Goal: Transaction & Acquisition: Purchase product/service

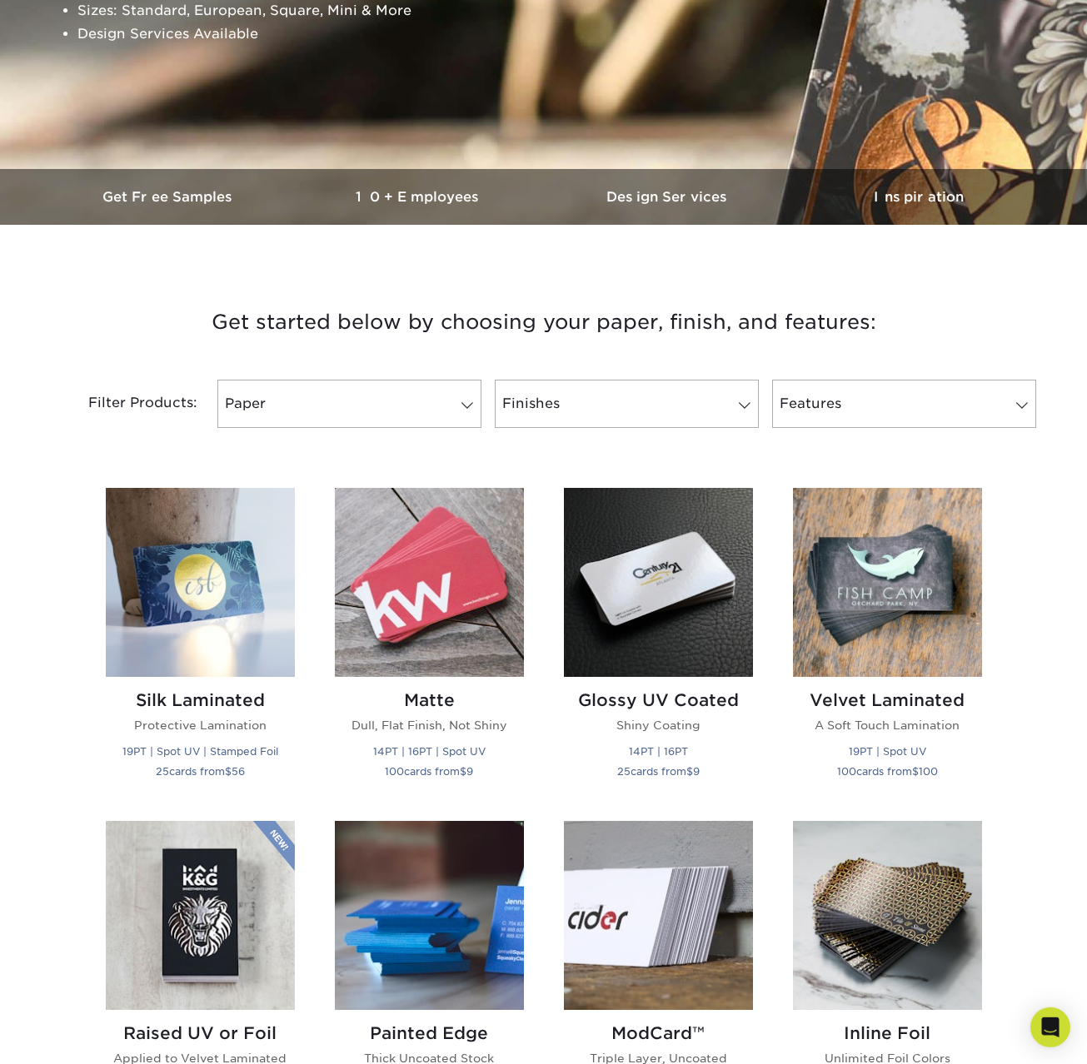
scroll to position [425, 0]
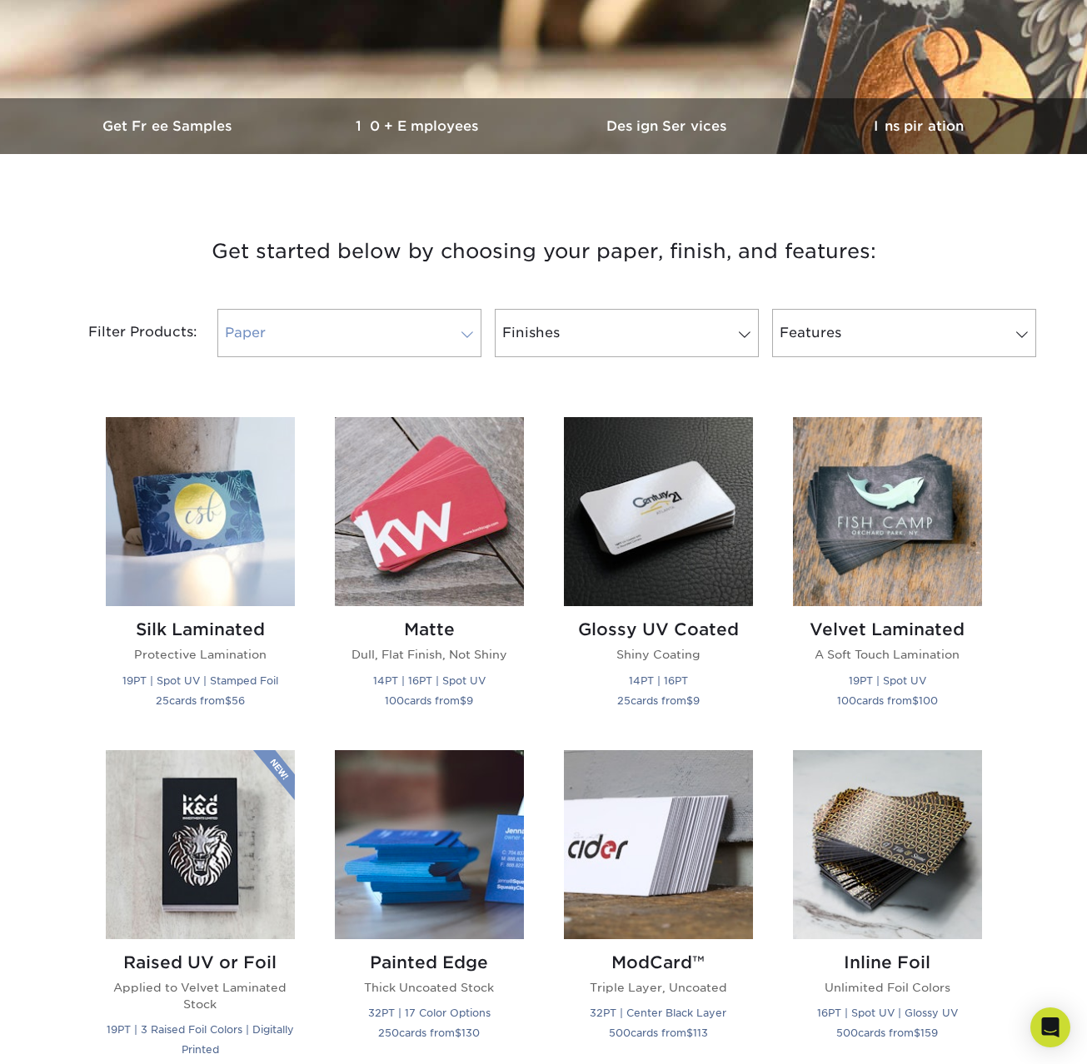
click at [366, 324] on link "Paper" at bounding box center [349, 333] width 264 height 48
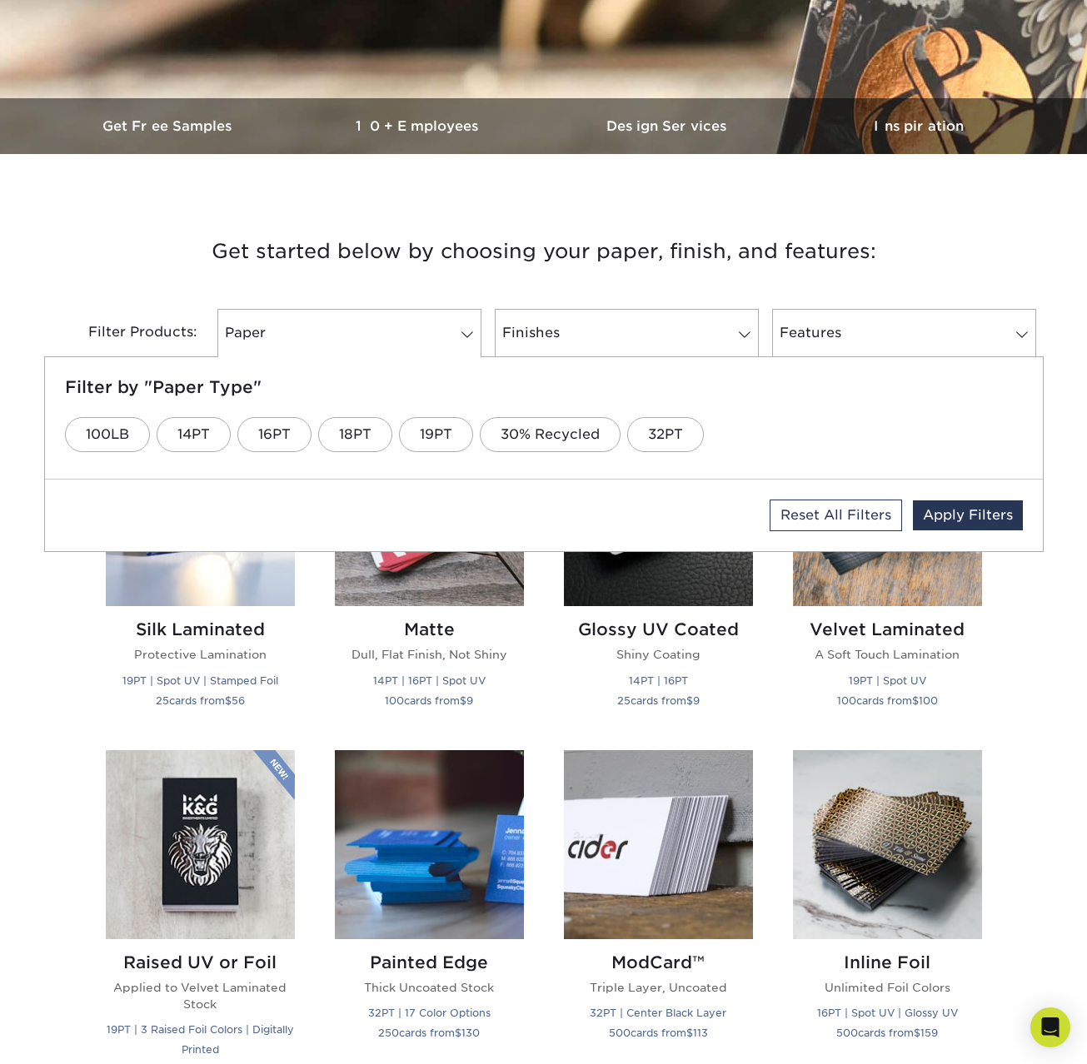
drag, startPoint x: 574, startPoint y: 277, endPoint x: 594, endPoint y: 301, distance: 31.4
click at [575, 277] on h3 "Get started below by choosing your paper, finish, and features:" at bounding box center [544, 251] width 974 height 75
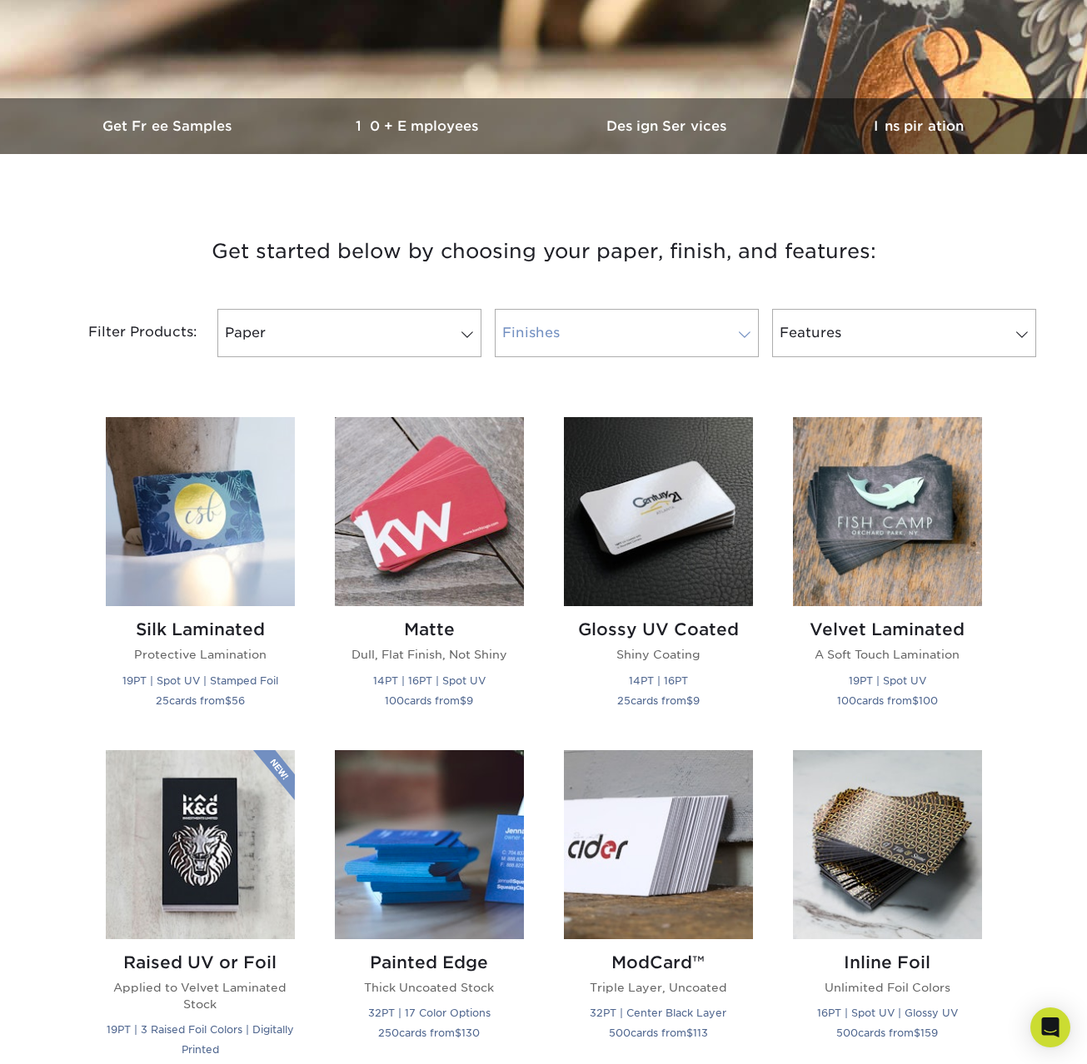
click at [607, 325] on link "Finishes" at bounding box center [627, 333] width 264 height 48
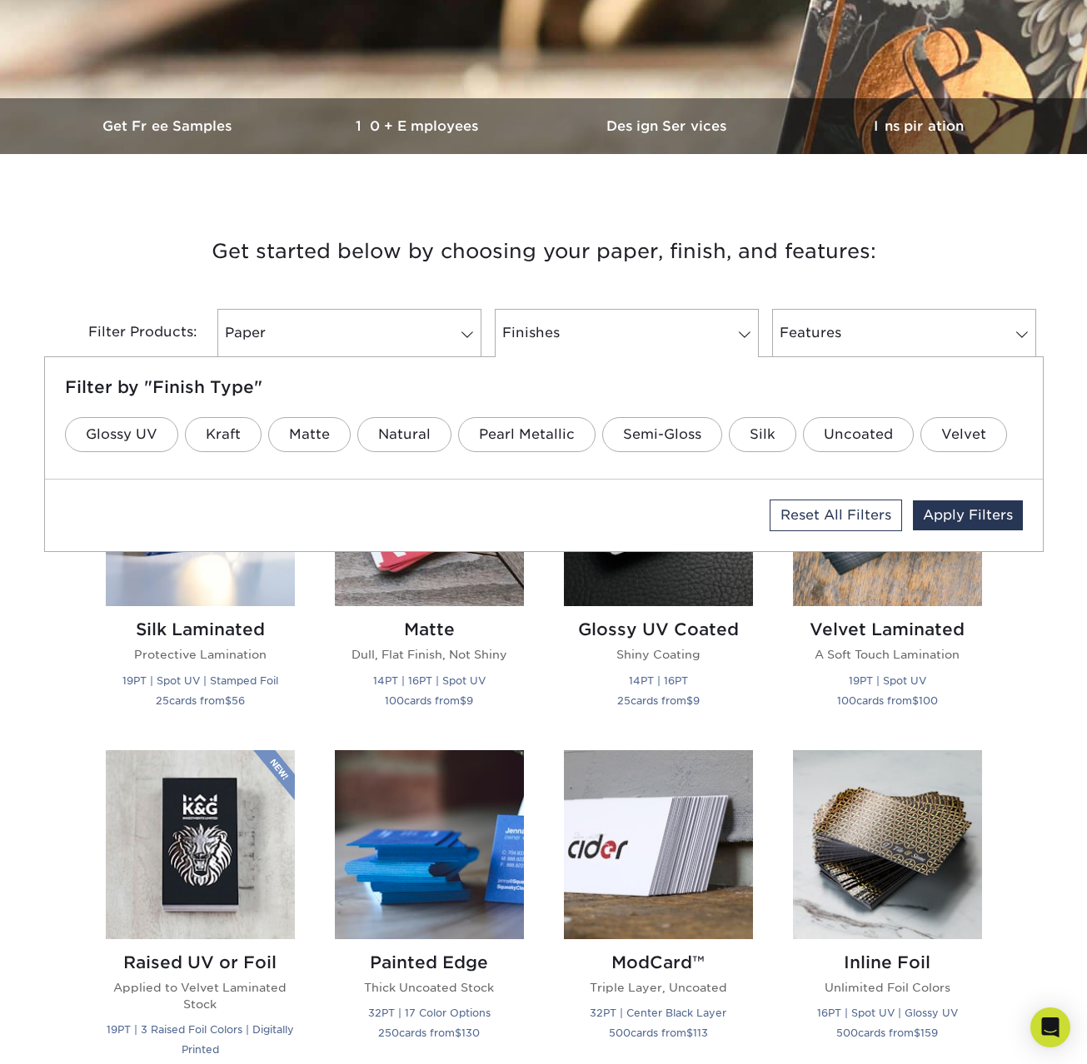
click at [672, 277] on h3 "Get started below by choosing your paper, finish, and features:" at bounding box center [544, 251] width 974 height 75
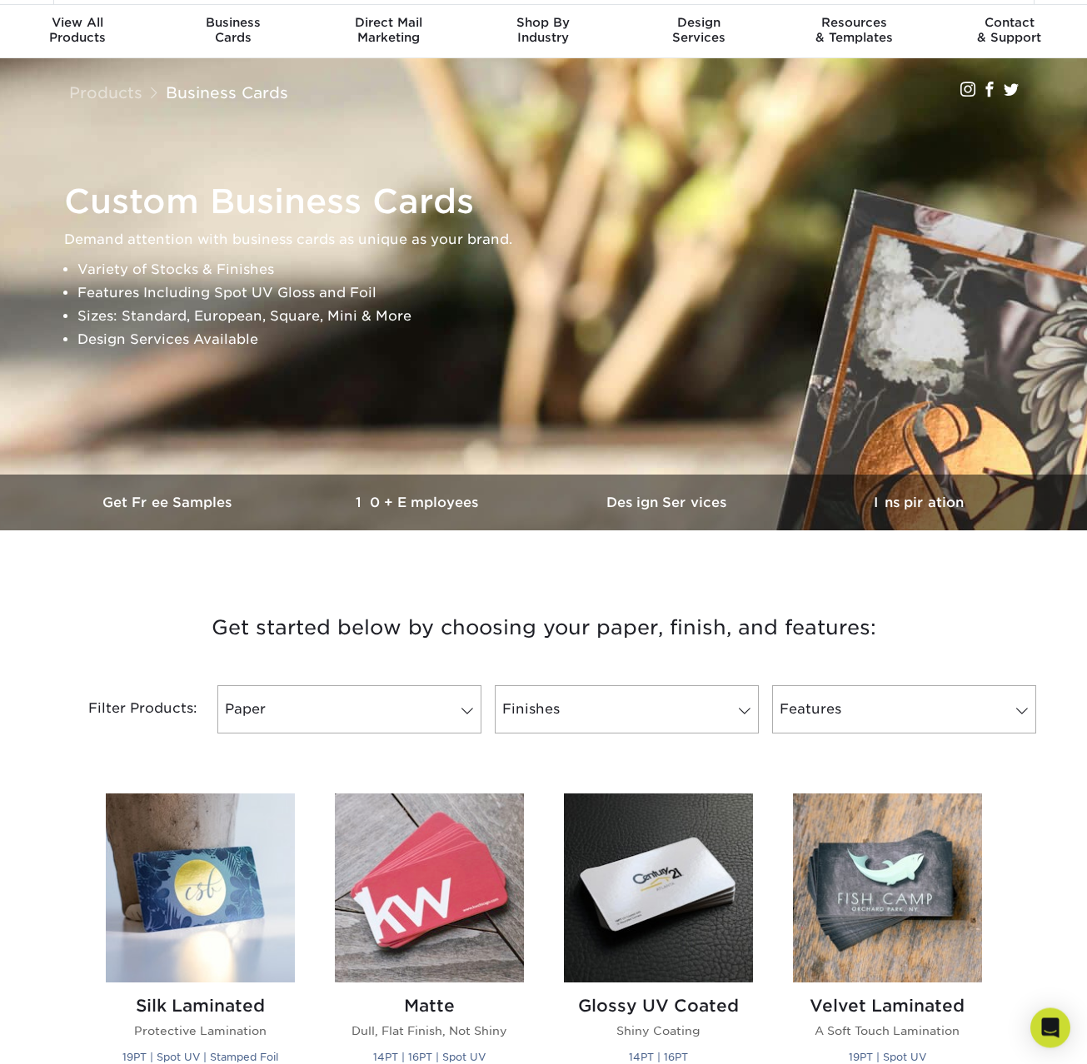
scroll to position [0, 0]
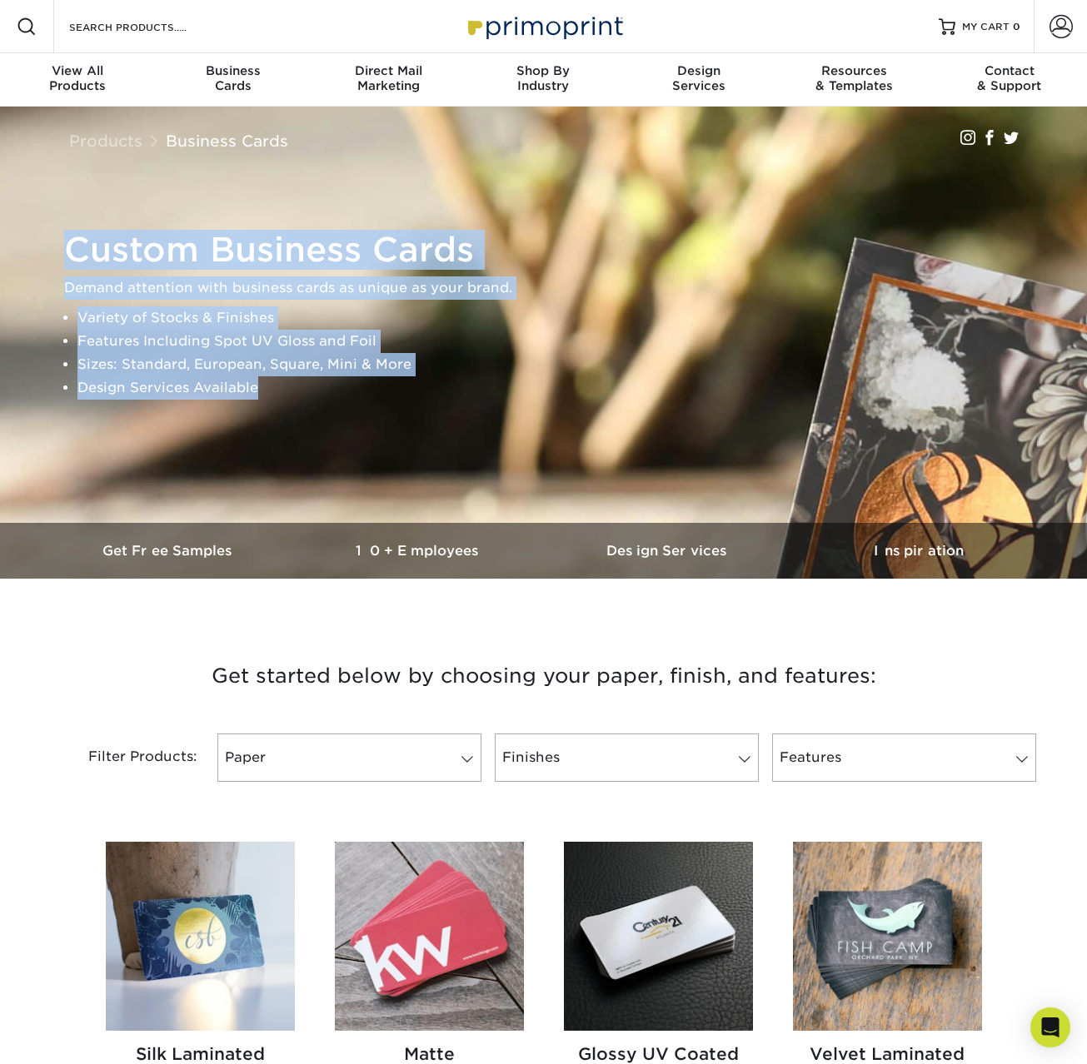
drag, startPoint x: 62, startPoint y: 249, endPoint x: 267, endPoint y: 390, distance: 249.3
click at [267, 390] on div "Custom Business Cards Demand attention with business cards as unique as your br…" at bounding box center [551, 314] width 999 height 183
click at [267, 390] on li "Design Services Available" at bounding box center [557, 387] width 961 height 23
drag, startPoint x: 267, startPoint y: 390, endPoint x: 261, endPoint y: 232, distance: 158.4
click at [261, 237] on div "Custom Business Cards Demand attention with business cards as unique as your br…" at bounding box center [551, 315] width 974 height 170
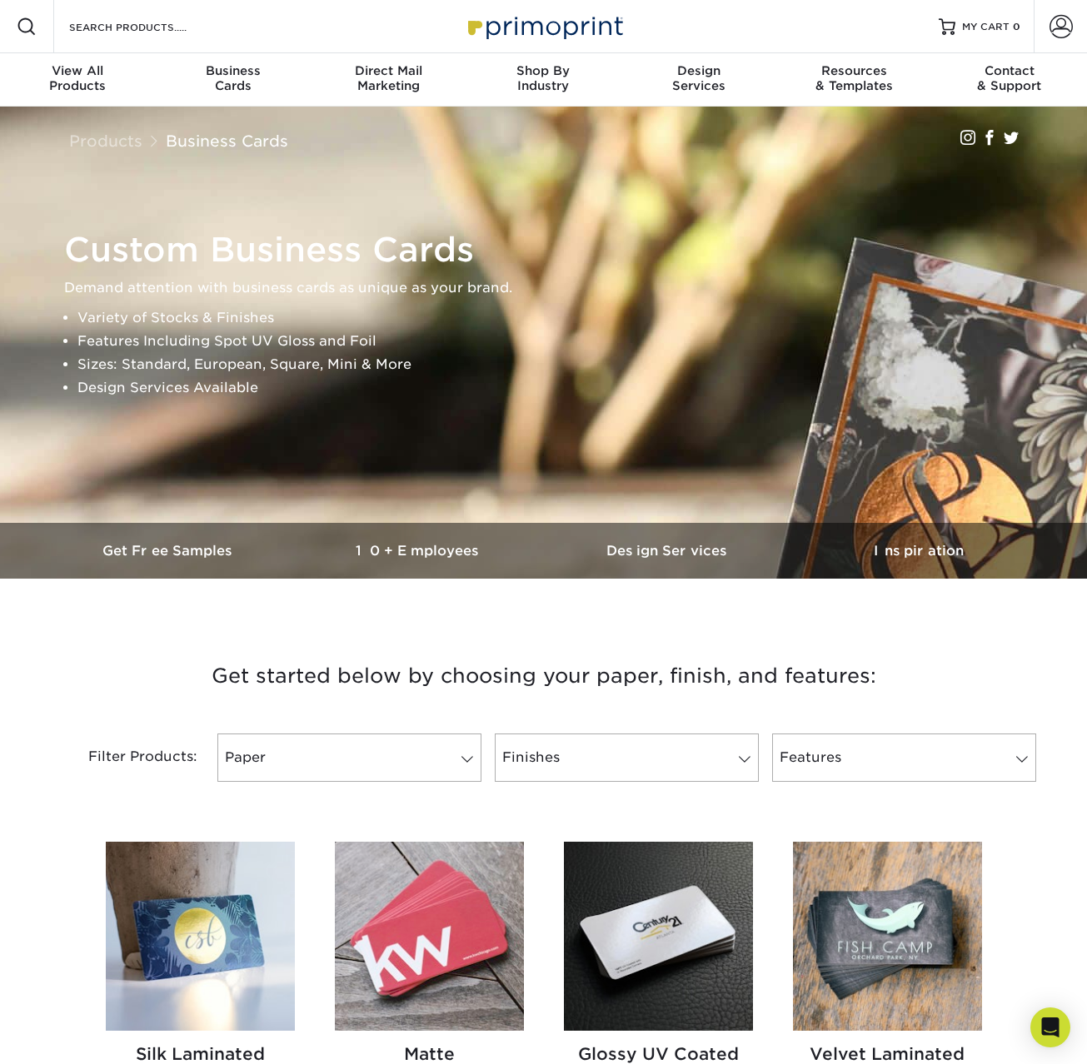
click at [259, 194] on div "Custom Business Cards Demand attention with business cards as unique as your br…" at bounding box center [543, 315] width 999 height 416
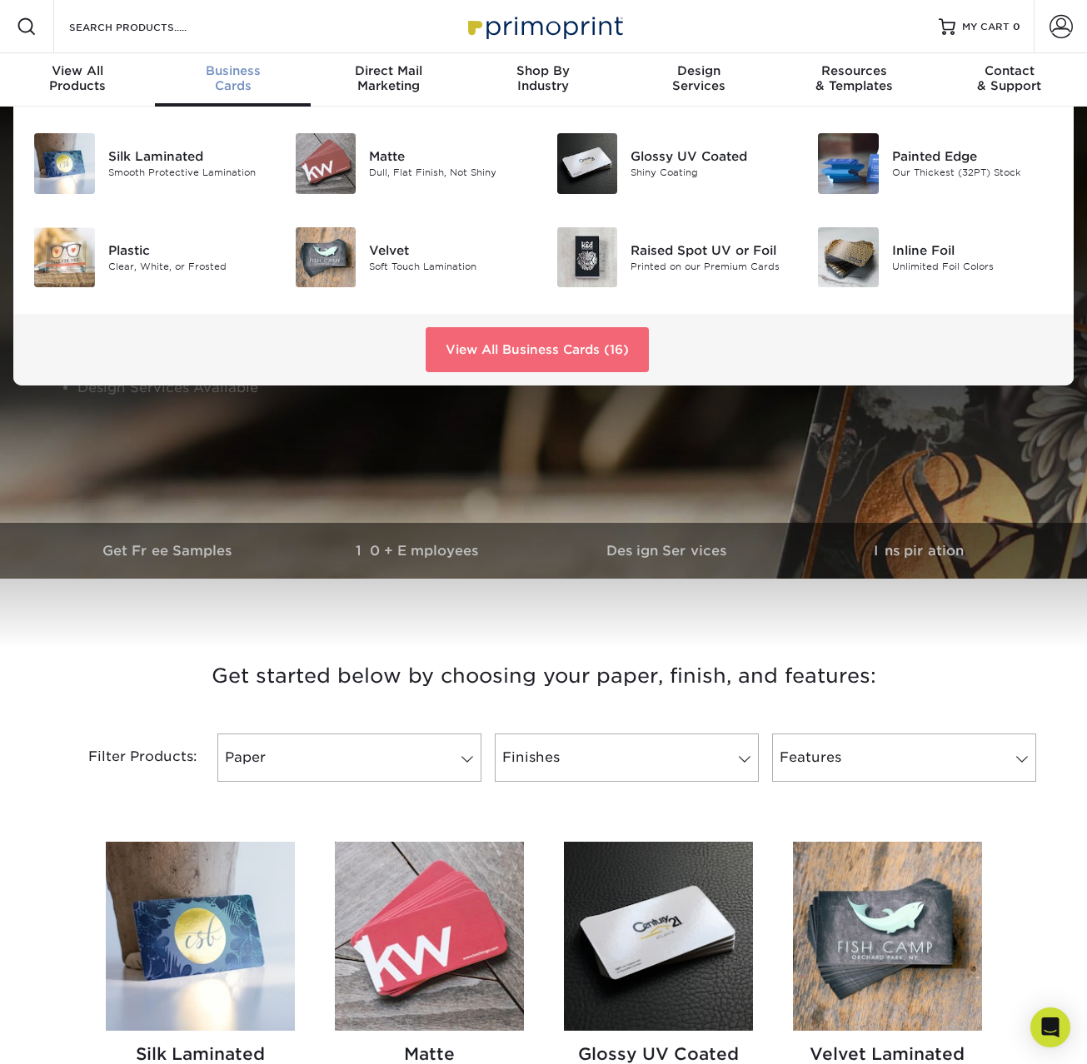
click at [504, 339] on link "View All Business Cards (16)" at bounding box center [537, 349] width 223 height 45
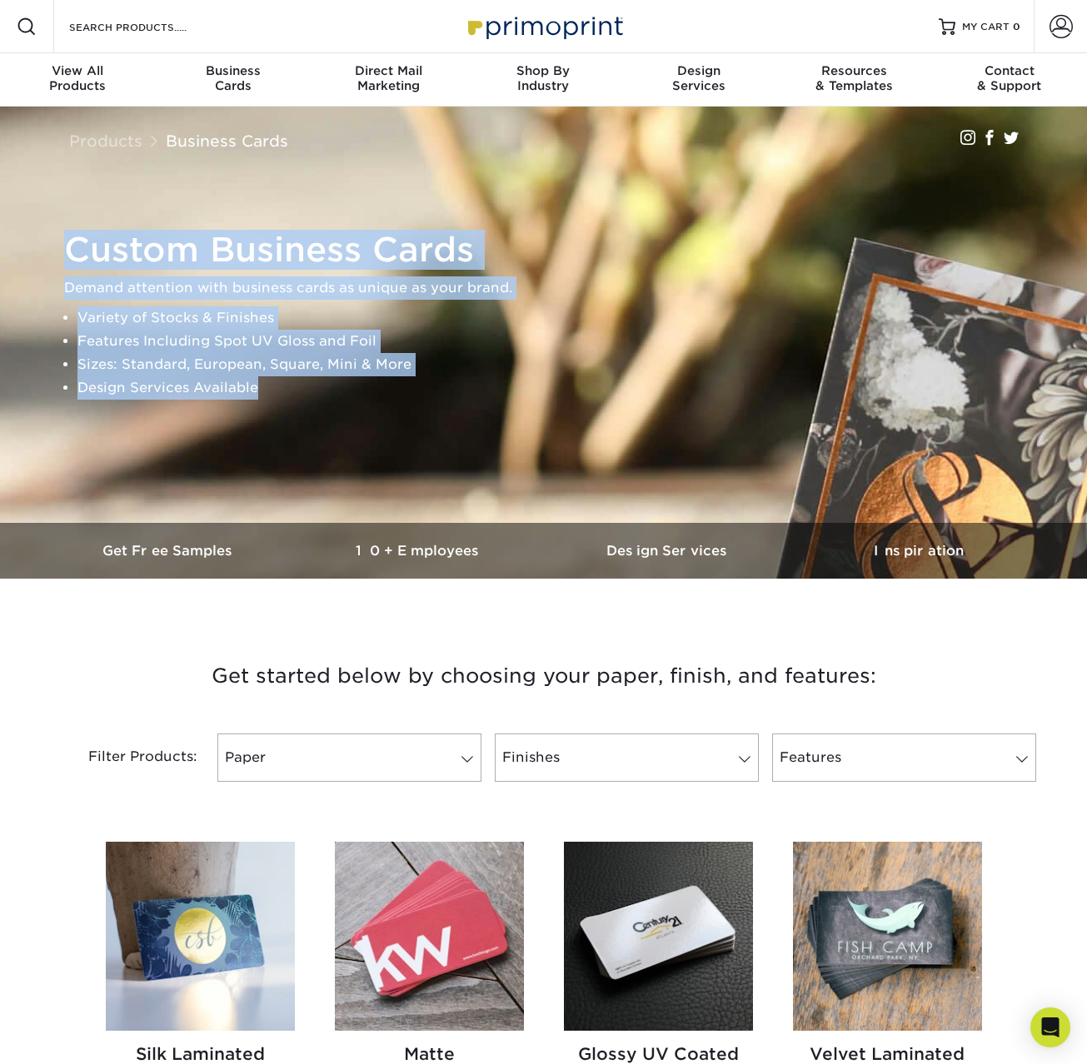
drag, startPoint x: 61, startPoint y: 242, endPoint x: 254, endPoint y: 391, distance: 244.6
click at [254, 391] on div "Custom Business Cards Demand attention with business cards as unique as your br…" at bounding box center [551, 314] width 999 height 183
click at [254, 391] on li "Design Services Available" at bounding box center [557, 387] width 961 height 23
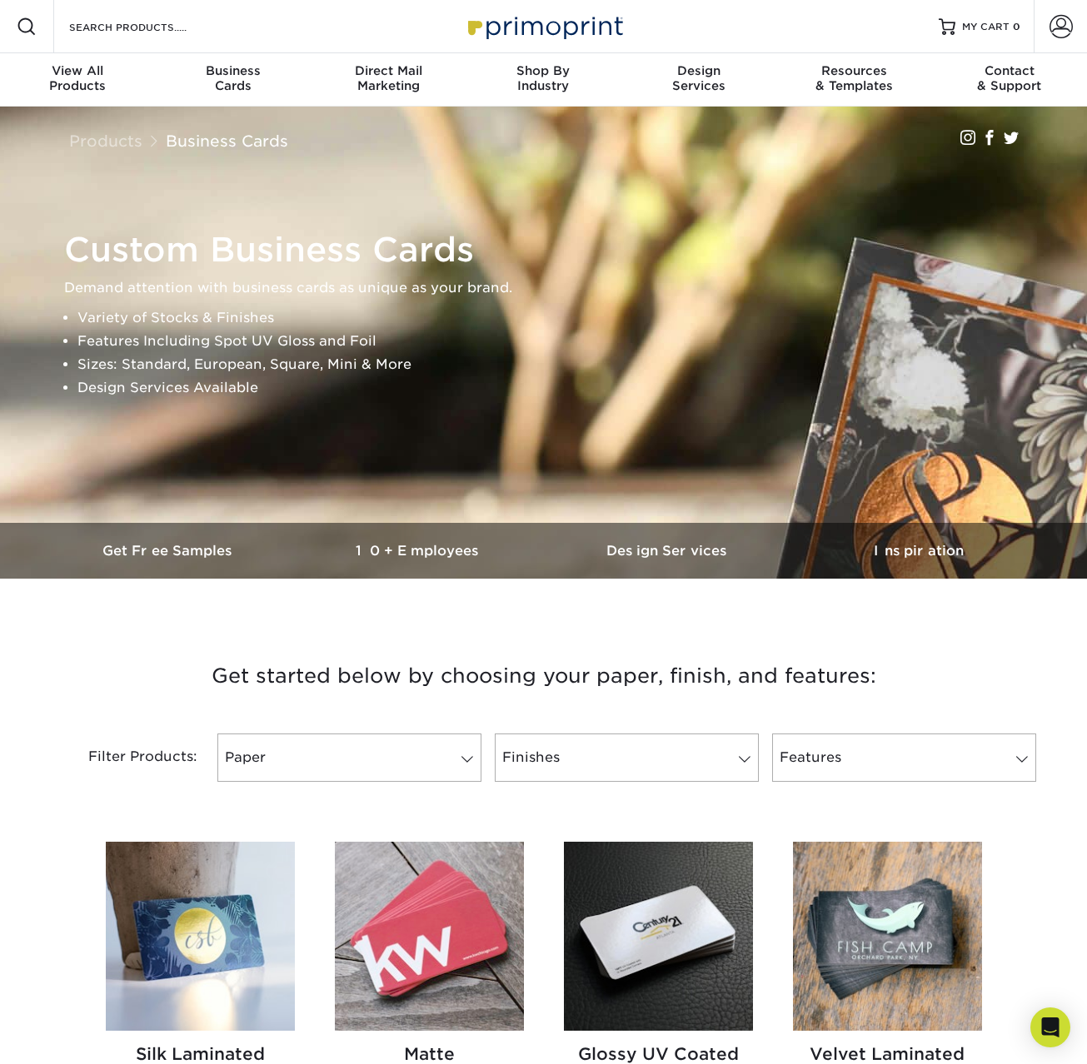
drag, startPoint x: 72, startPoint y: 254, endPoint x: 426, endPoint y: 417, distance: 389.8
click at [426, 417] on div "Custom Business Cards Demand attention with business cards as unique as your br…" at bounding box center [543, 315] width 999 height 416
click at [313, 393] on li "Design Services Available" at bounding box center [557, 387] width 961 height 23
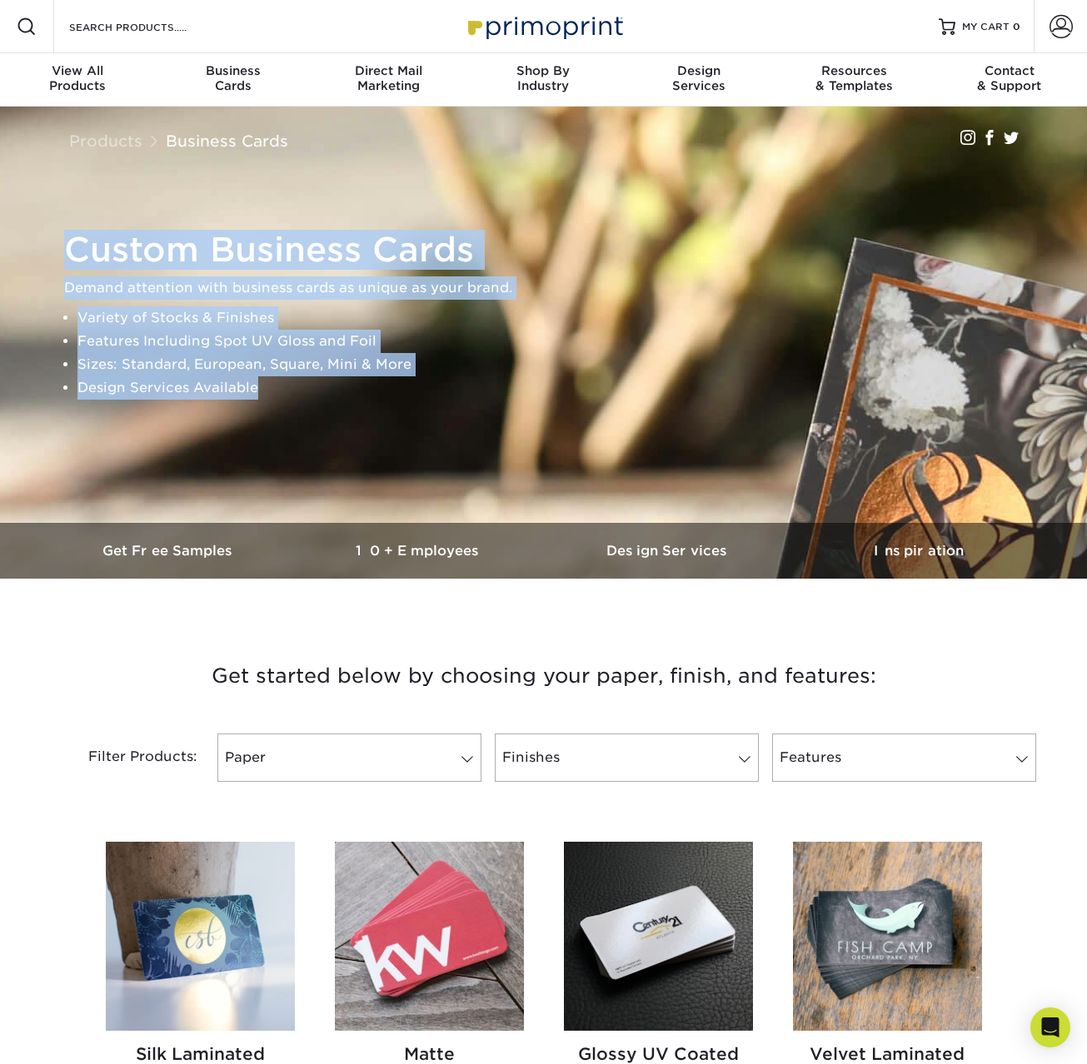
drag, startPoint x: 256, startPoint y: 388, endPoint x: 68, endPoint y: 224, distance: 249.1
click at [68, 231] on div "Custom Business Cards Demand attention with business cards as unique as your br…" at bounding box center [551, 315] width 974 height 170
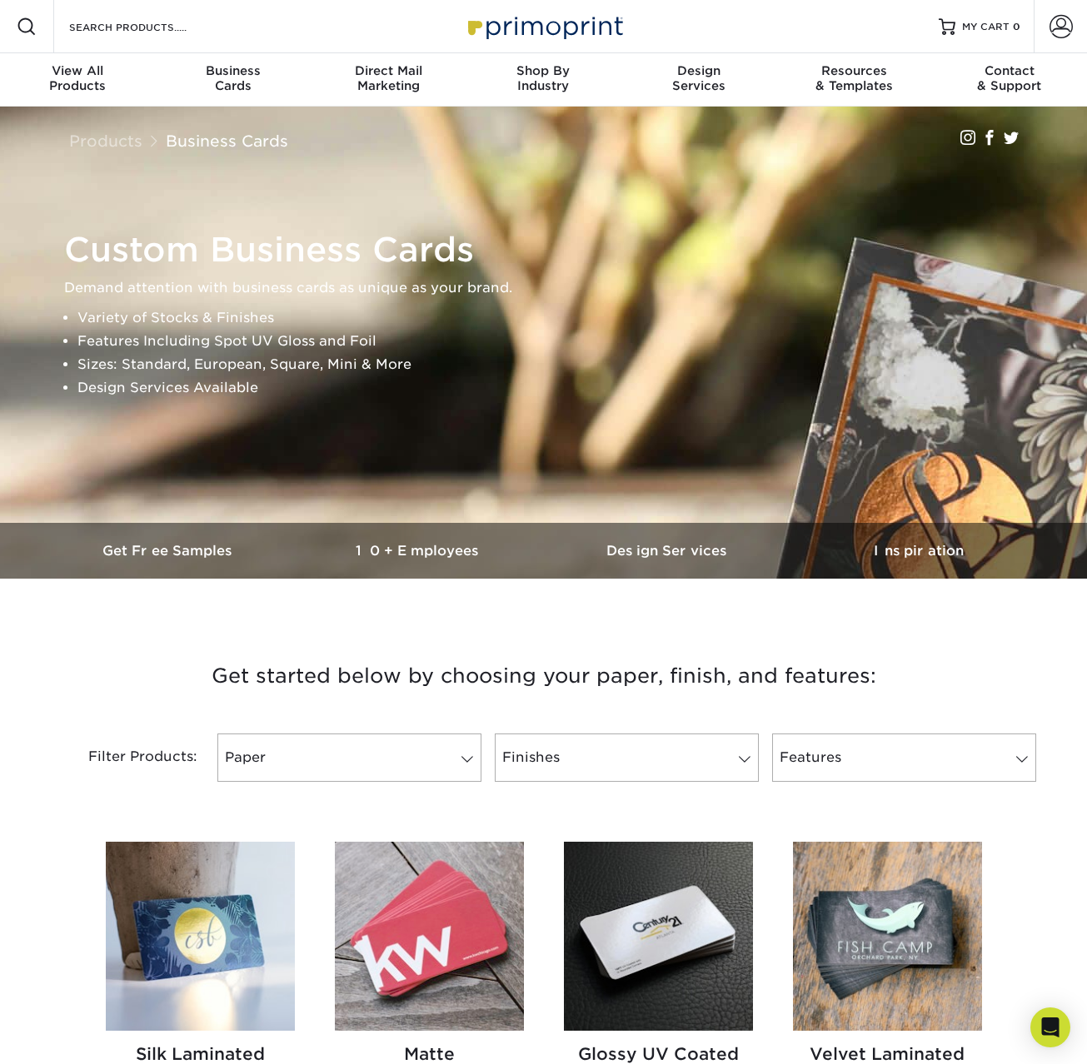
click at [70, 224] on div "Custom Business Cards Demand attention with business cards as unique as your br…" at bounding box center [551, 314] width 999 height 183
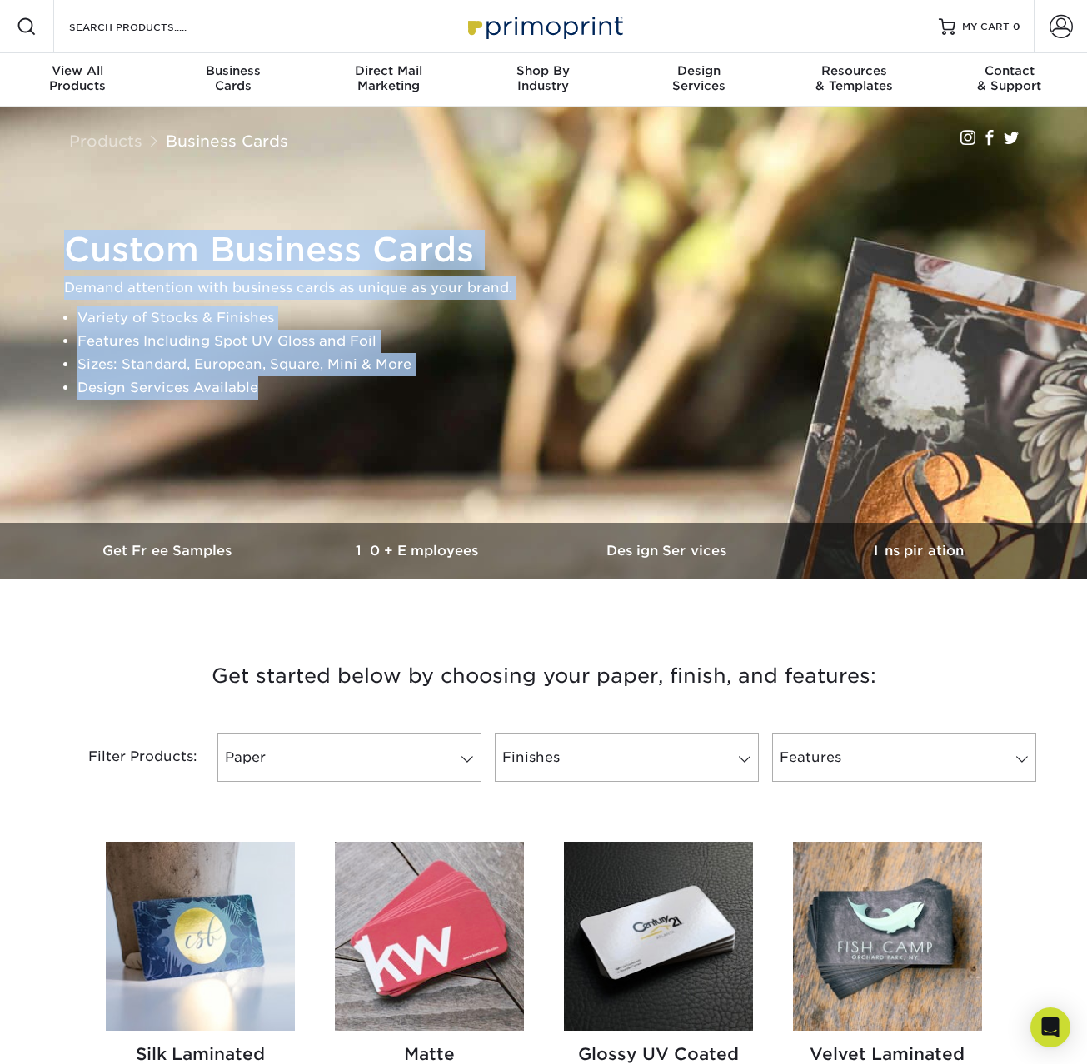
drag, startPoint x: 68, startPoint y: 243, endPoint x: 383, endPoint y: 397, distance: 350.5
click at [383, 397] on div "Custom Business Cards Demand attention with business cards as unique as your br…" at bounding box center [551, 315] width 974 height 170
click at [383, 397] on li "Design Services Available" at bounding box center [557, 387] width 961 height 23
drag, startPoint x: 371, startPoint y: 396, endPoint x: 55, endPoint y: 137, distance: 409.5
click at [55, 137] on div "Products Business Cards Instagram Facebook Twitter Custom Business Cards Demand…" at bounding box center [543, 343] width 1087 height 472
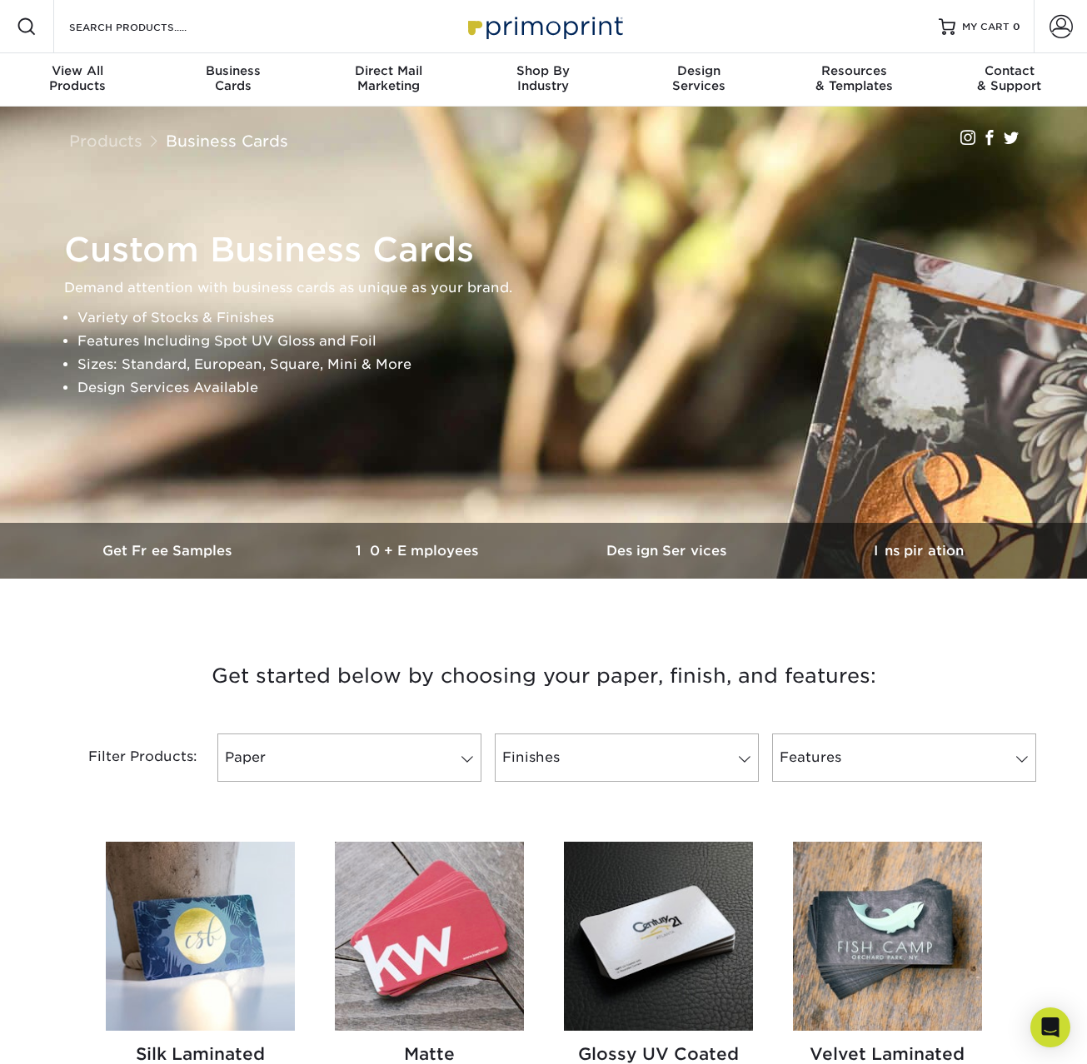
click at [55, 137] on div "Products Business Cards Instagram Facebook Twitter" at bounding box center [543, 135] width 999 height 57
drag, startPoint x: 56, startPoint y: 129, endPoint x: 300, endPoint y: 402, distance: 366.3
click at [303, 414] on div "Products Business Cards Instagram Facebook Twitter Custom Business Cards Demand…" at bounding box center [543, 343] width 1087 height 472
click at [245, 391] on li "Design Services Available" at bounding box center [557, 387] width 961 height 23
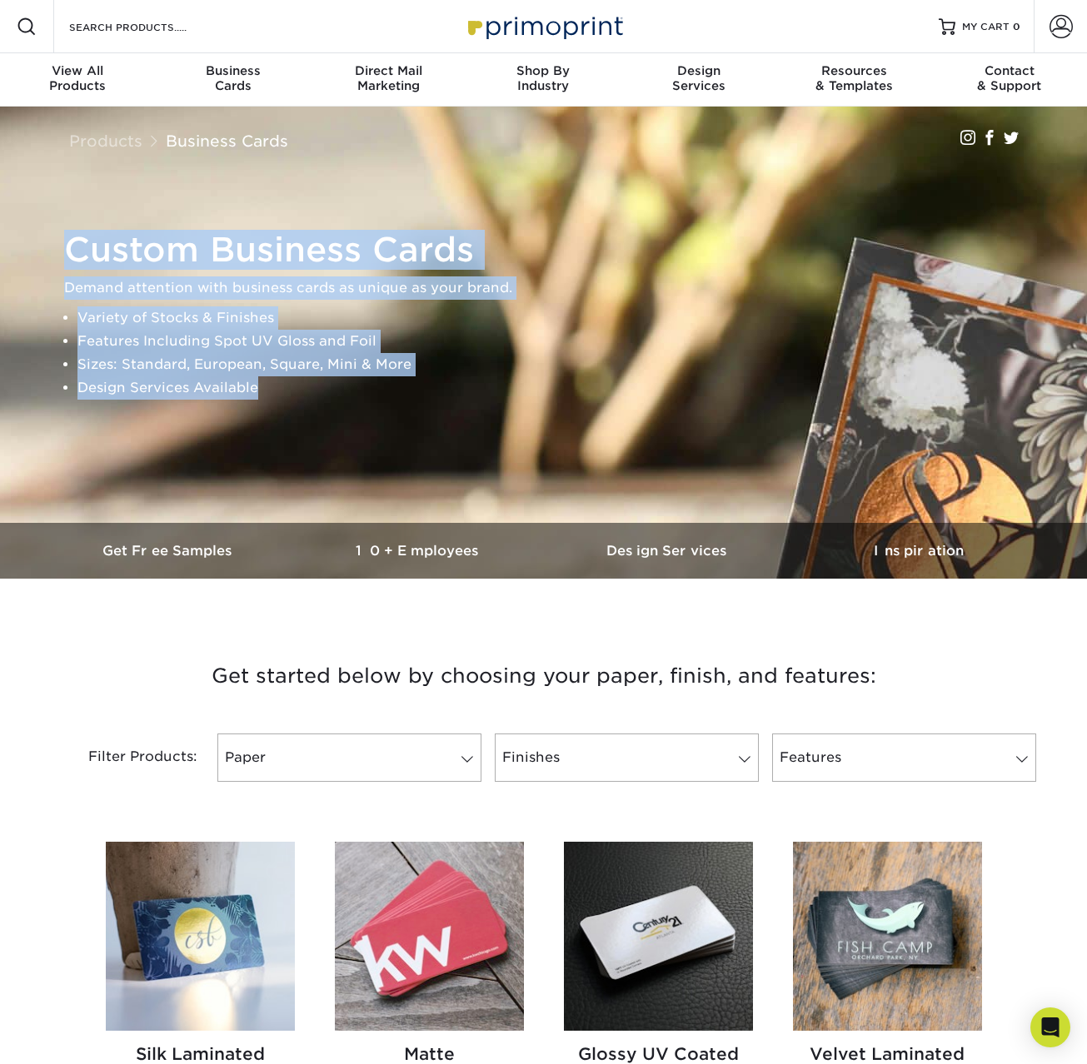
drag, startPoint x: 253, startPoint y: 391, endPoint x: 59, endPoint y: 243, distance: 243.7
click at [59, 243] on div "Custom Business Cards Demand attention with business cards as unique as your br…" at bounding box center [551, 314] width 999 height 183
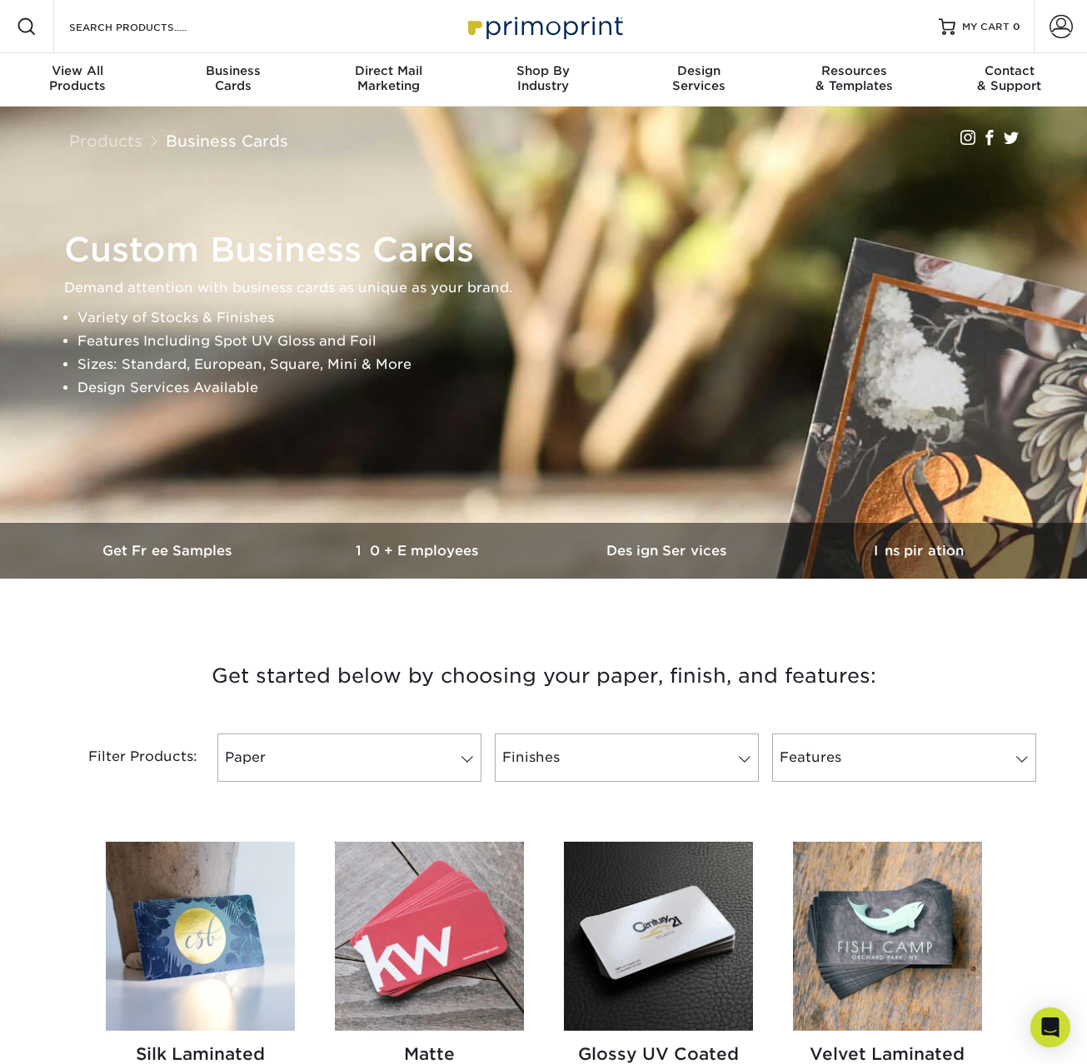
click at [57, 241] on div "Custom Business Cards Demand attention with business cards as unique as your br…" at bounding box center [551, 314] width 999 height 183
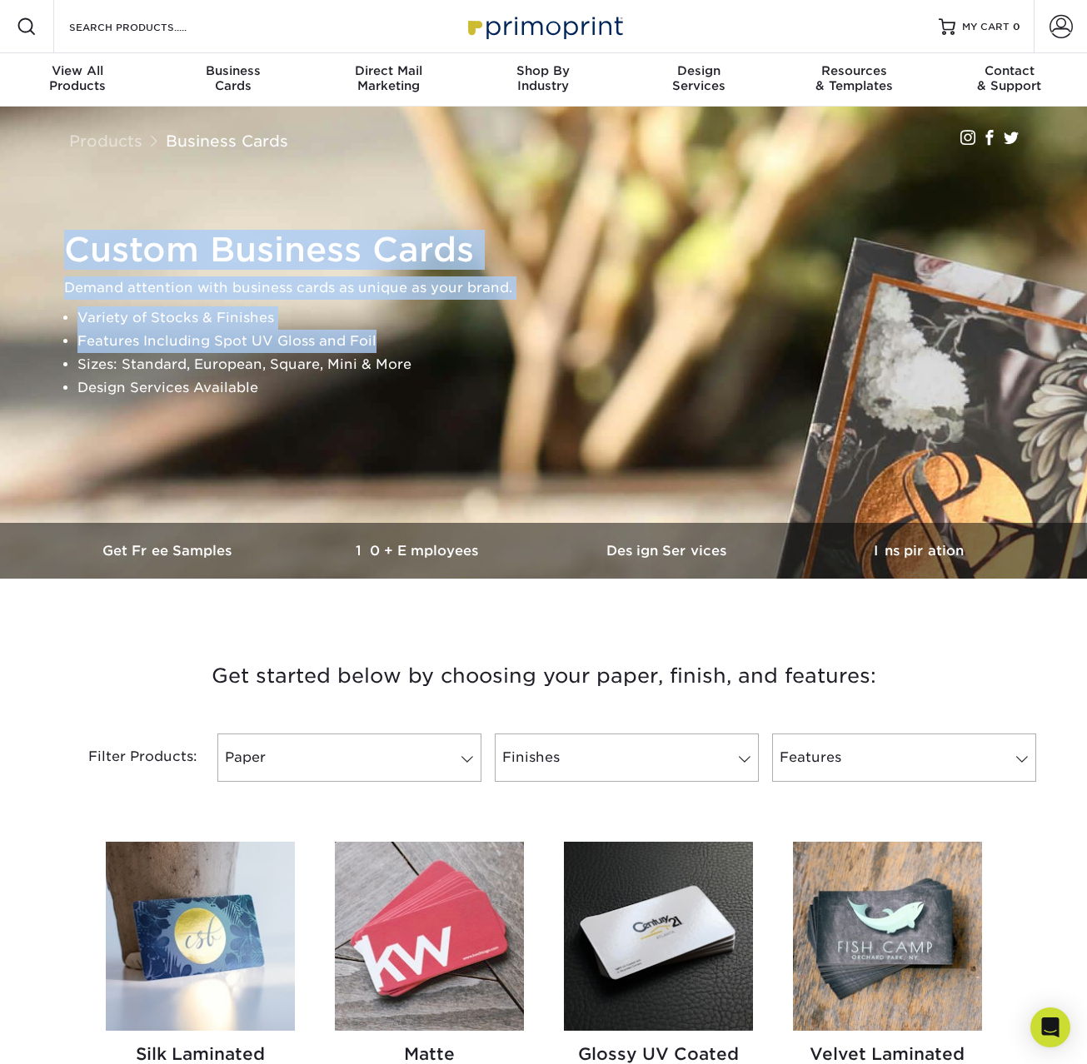
drag, startPoint x: 80, startPoint y: 247, endPoint x: 499, endPoint y: 331, distance: 427.1
click at [499, 331] on div "Custom Business Cards Demand attention with business cards as unique as your br…" at bounding box center [551, 315] width 974 height 170
click at [499, 331] on li "Features Including Spot UV Gloss and Foil" at bounding box center [557, 341] width 961 height 23
